Goal: Information Seeking & Learning: Stay updated

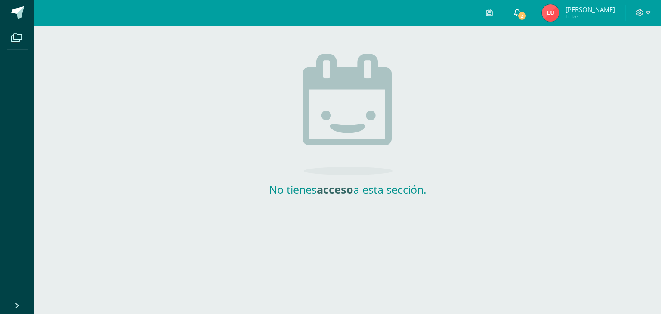
click at [521, 8] on span at bounding box center [517, 12] width 7 height 9
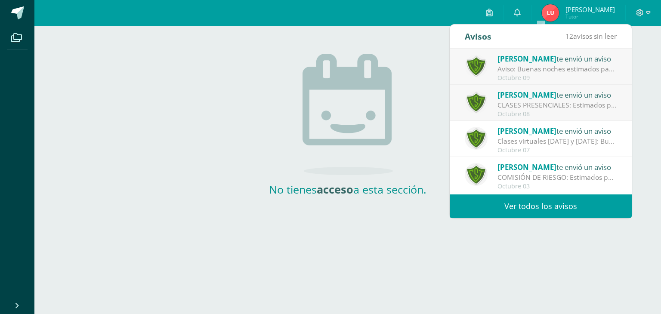
click at [555, 104] on div "CLASES PRESENCIALES: Estimados padres de familia: Les informamos que el Comité …" at bounding box center [558, 105] width 120 height 10
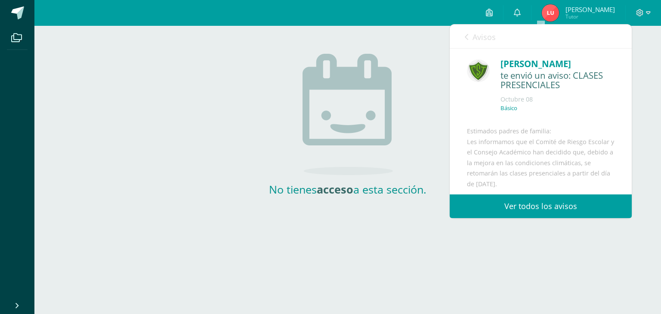
drag, startPoint x: 623, startPoint y: 87, endPoint x: 624, endPoint y: 107, distance: 20.7
click at [624, 107] on div "Ingrid Ramos te envió un aviso: CLASES PRESENCIALES Octubre 08 Básico Estimados…" at bounding box center [541, 166] width 182 height 234
click at [622, 107] on div "Ingrid Ramos te envió un aviso: CLASES PRESENCIALES Octubre 08 Básico Estimados…" at bounding box center [541, 166] width 182 height 234
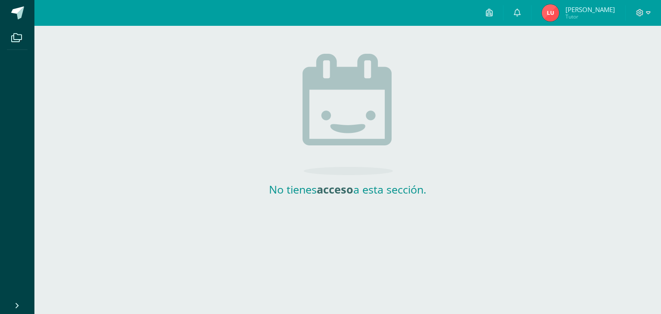
click at [636, 97] on div "No tienes acceso a esta sección." at bounding box center [347, 111] width 627 height 171
click at [531, 21] on link "0" at bounding box center [518, 13] width 28 height 26
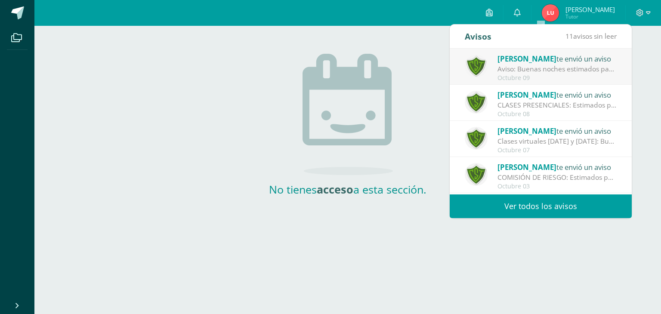
click at [599, 99] on div "Ingrid Ramos te envió un aviso" at bounding box center [558, 94] width 120 height 11
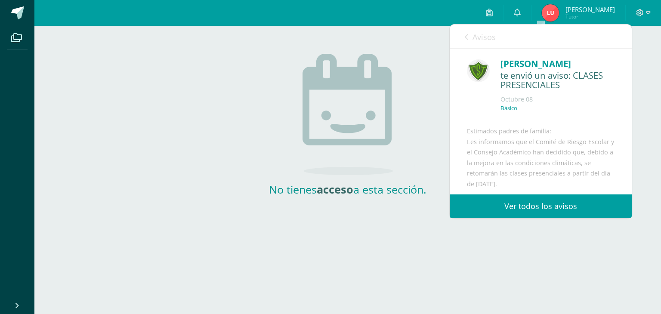
click at [465, 31] on link "Avisos" at bounding box center [480, 37] width 31 height 25
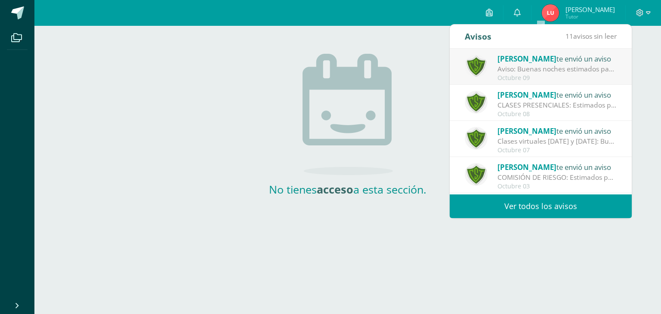
click at [548, 75] on div "Octubre 09" at bounding box center [558, 77] width 120 height 7
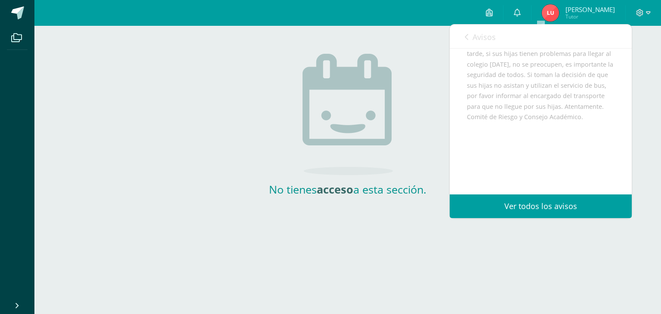
scroll to position [109, 0]
click at [492, 40] on span "Avisos" at bounding box center [484, 37] width 23 height 10
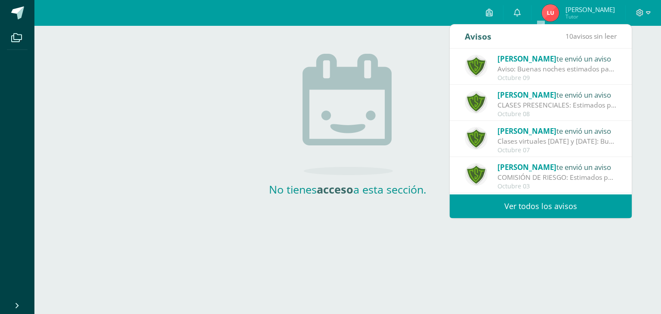
click at [562, 208] on link "Ver todos los avisos" at bounding box center [541, 207] width 182 height 24
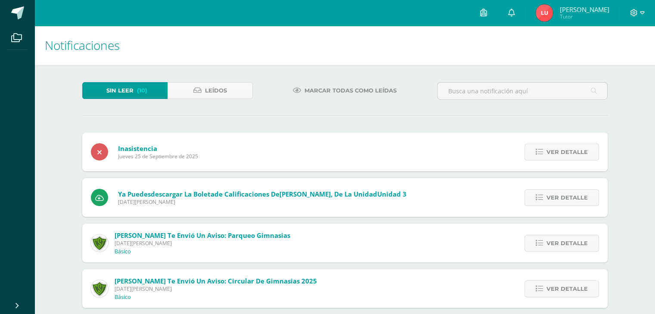
click at [55, 142] on div "Notificaciones Sin leer (10) Leídos Marcar todas como leídas Inasistencia [DATE…" at bounding box center [344, 312] width 620 height 573
click at [210, 97] on span "Leídos" at bounding box center [216, 91] width 22 height 16
click at [121, 89] on span "Sin leer" at bounding box center [119, 91] width 27 height 16
